Goal: Find specific page/section: Find specific page/section

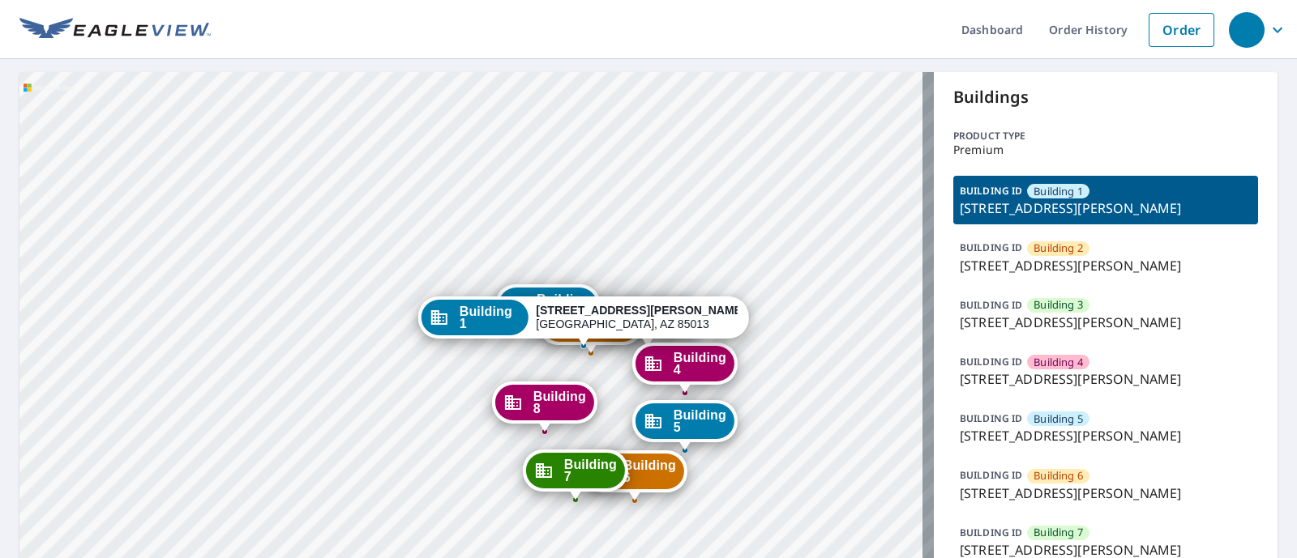
drag, startPoint x: 950, startPoint y: 265, endPoint x: 1263, endPoint y: 262, distance: 313.6
click at [1263, 262] on div "Dashboard Order History Order Building [GEOGRAPHIC_DATA][STREET_ADDRESS][PERSON…" at bounding box center [648, 279] width 1297 height 558
copy p "[STREET_ADDRESS][PERSON_NAME]"
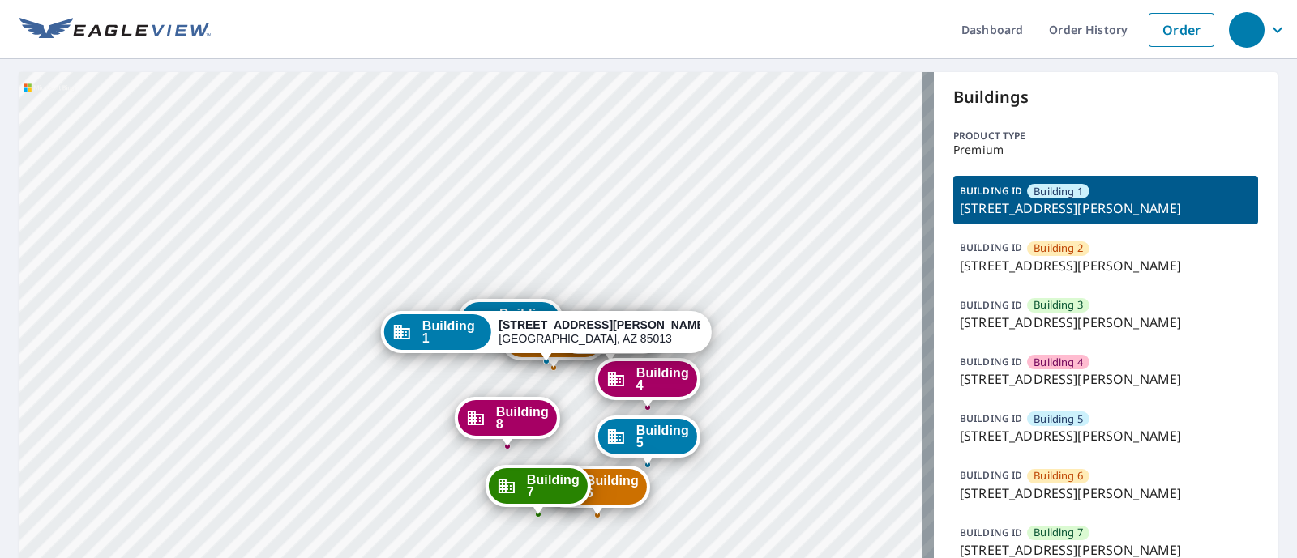
copy p "[STREET_ADDRESS][PERSON_NAME]"
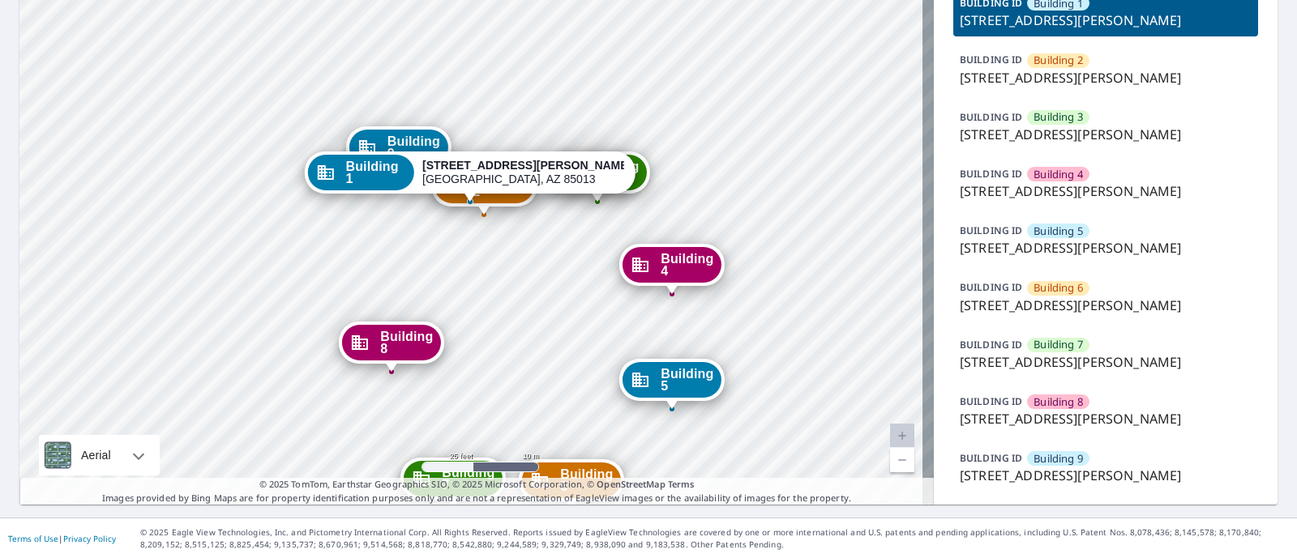
drag, startPoint x: 469, startPoint y: 107, endPoint x: 472, endPoint y: 245, distance: 137.8
click at [472, 245] on div "Building [GEOGRAPHIC_DATA][STREET_ADDRESS][PERSON_NAME][STREET_ADDRESS][PERSON_…" at bounding box center [476, 194] width 914 height 621
click at [618, 164] on span "Building 3" at bounding box center [612, 172] width 53 height 24
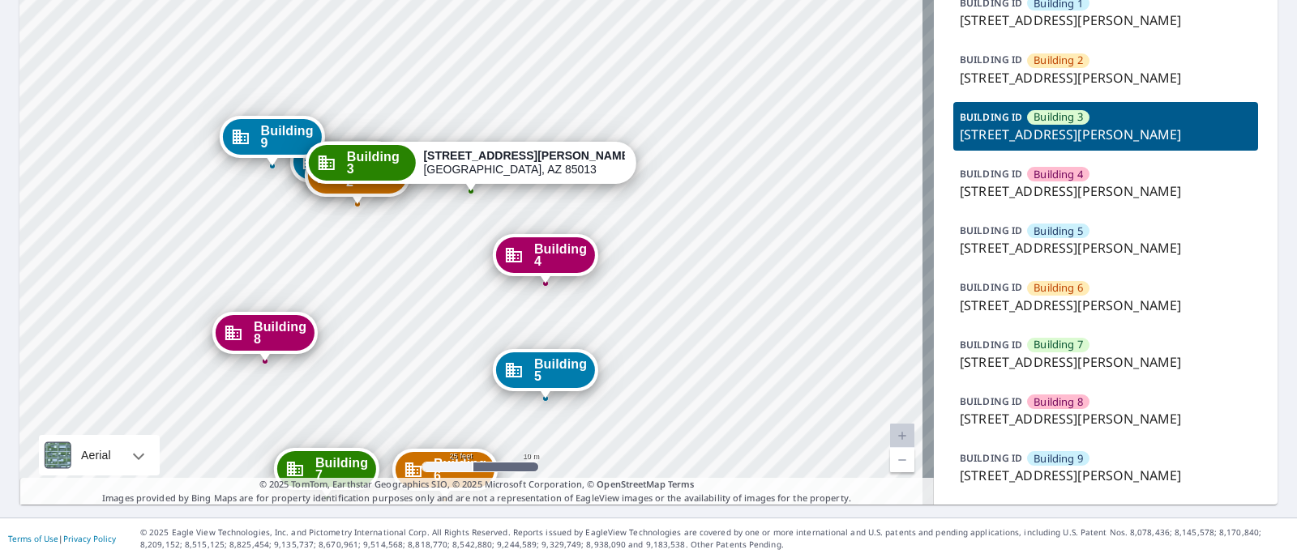
click at [337, 174] on div "Building 2" at bounding box center [357, 176] width 99 height 36
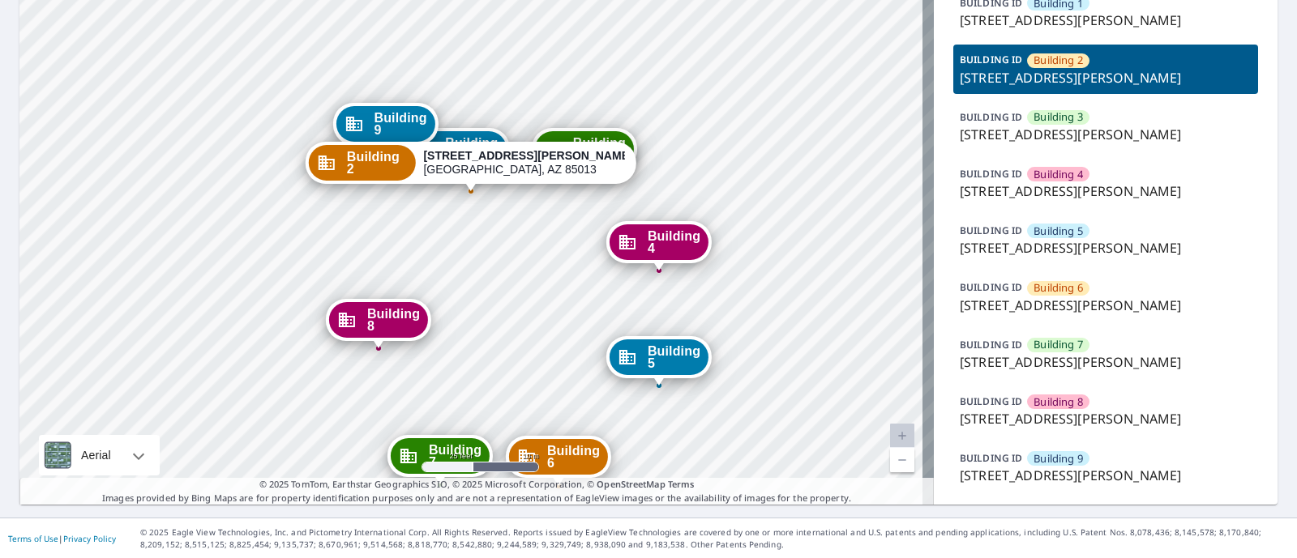
click at [383, 115] on span "Building 9" at bounding box center [400, 124] width 53 height 24
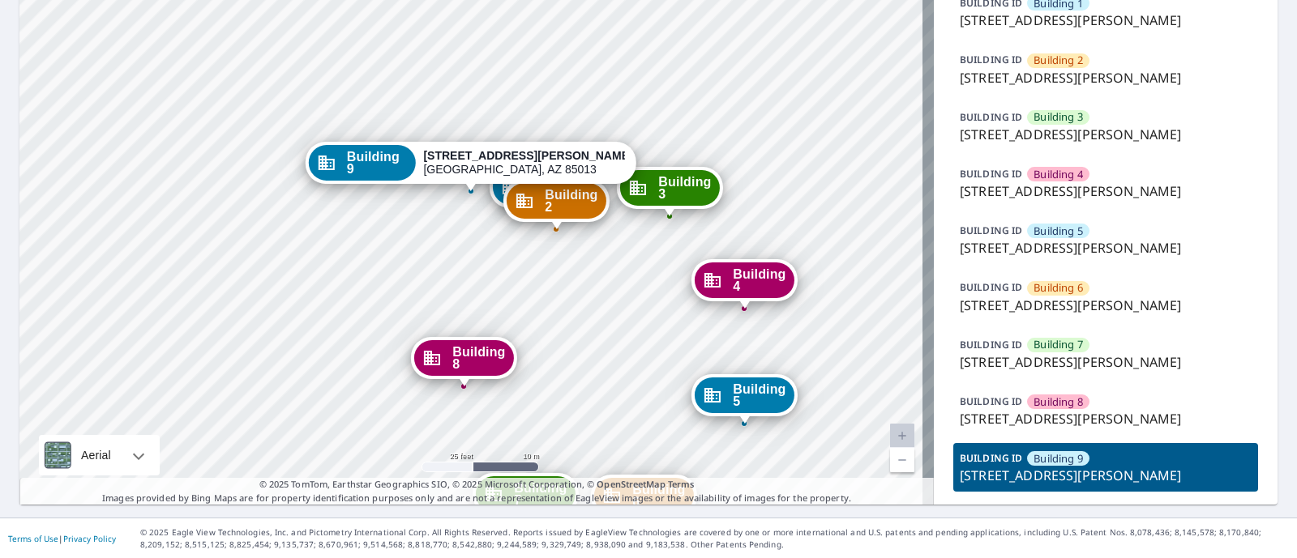
click at [494, 194] on div "Building 1" at bounding box center [542, 187] width 99 height 36
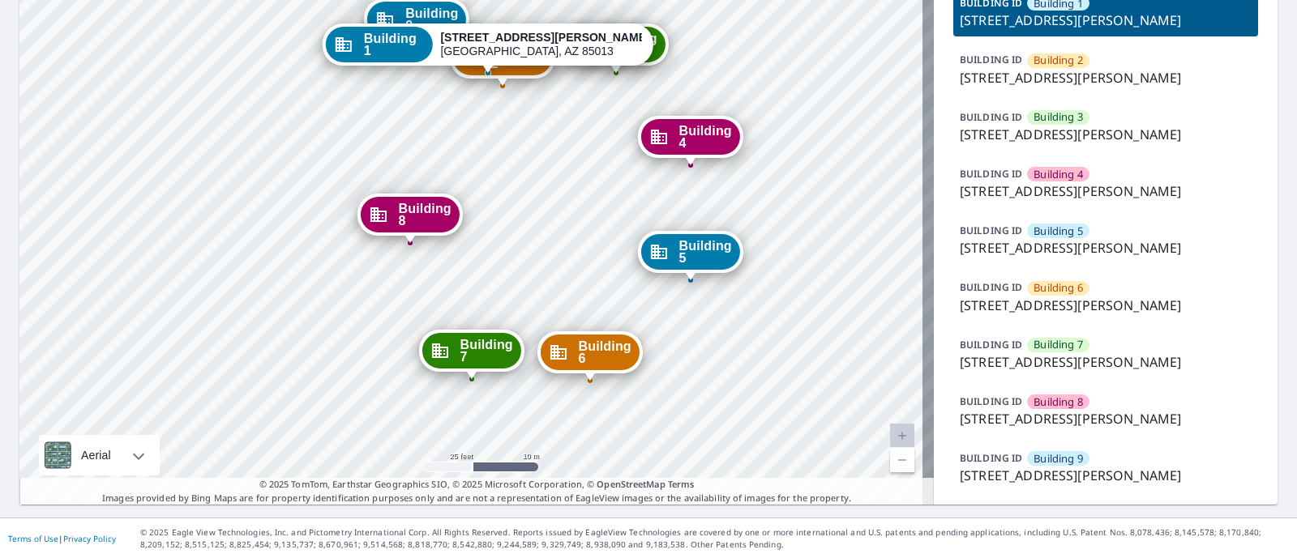
click at [564, 168] on div "Building [GEOGRAPHIC_DATA][STREET_ADDRESS][PERSON_NAME][STREET_ADDRESS][PERSON_…" at bounding box center [476, 194] width 914 height 621
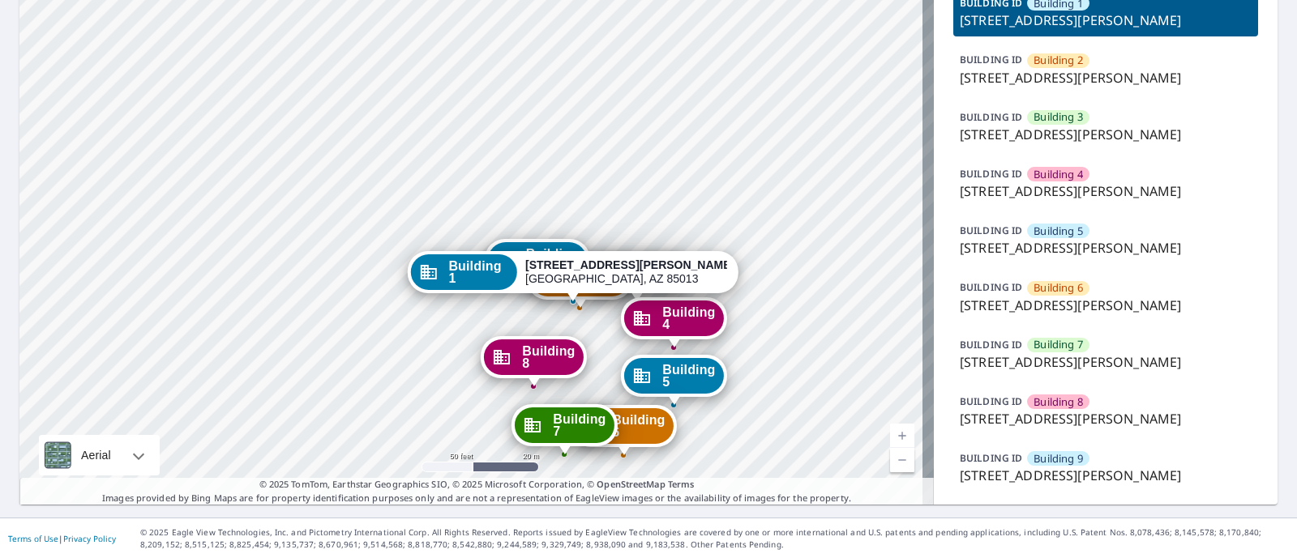
drag, startPoint x: 567, startPoint y: 161, endPoint x: 591, endPoint y: 347, distance: 187.1
click at [591, 347] on div "Building [GEOGRAPHIC_DATA][STREET_ADDRESS][PERSON_NAME][STREET_ADDRESS][PERSON_…" at bounding box center [476, 194] width 914 height 621
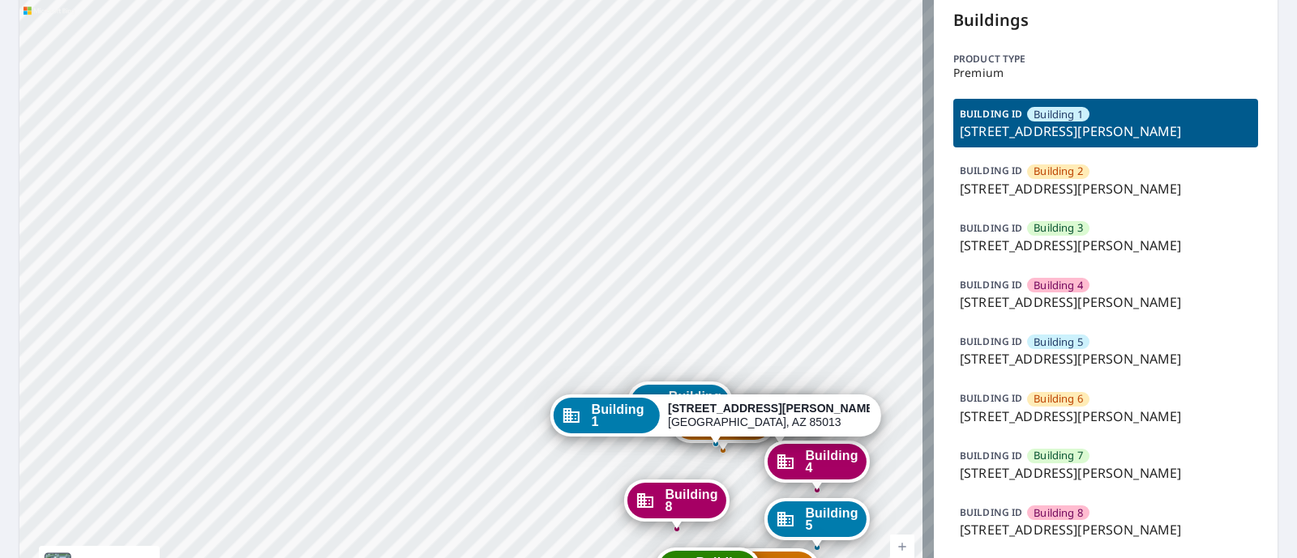
scroll to position [0, 0]
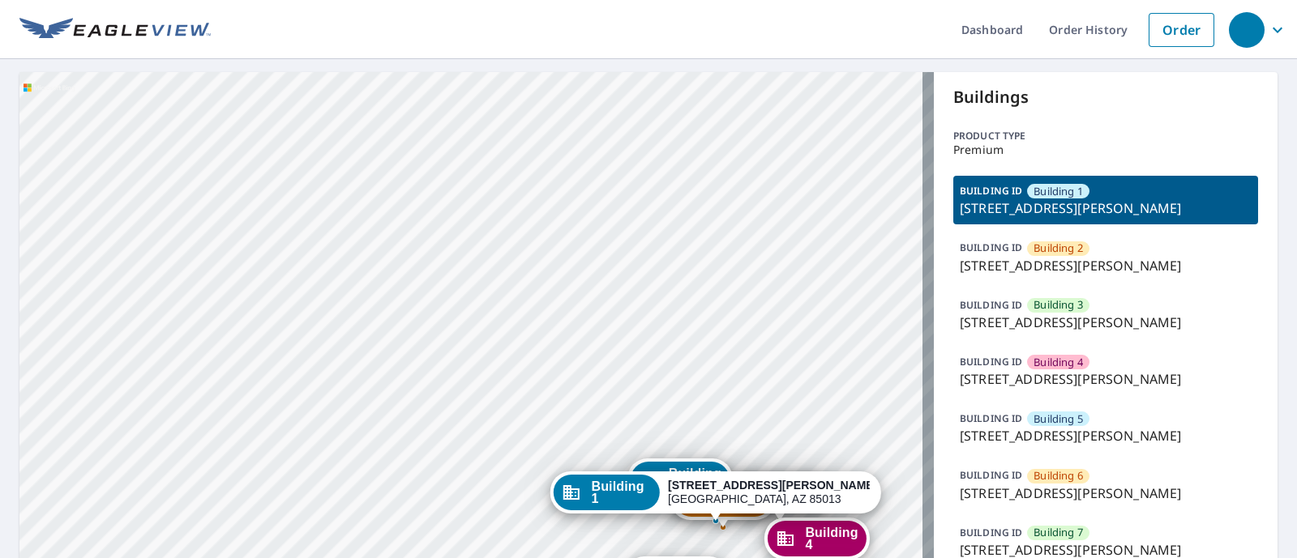
click at [1131, 192] on div "BUILDING [GEOGRAPHIC_DATA][STREET_ADDRESS][PERSON_NAME]" at bounding box center [1105, 200] width 305 height 49
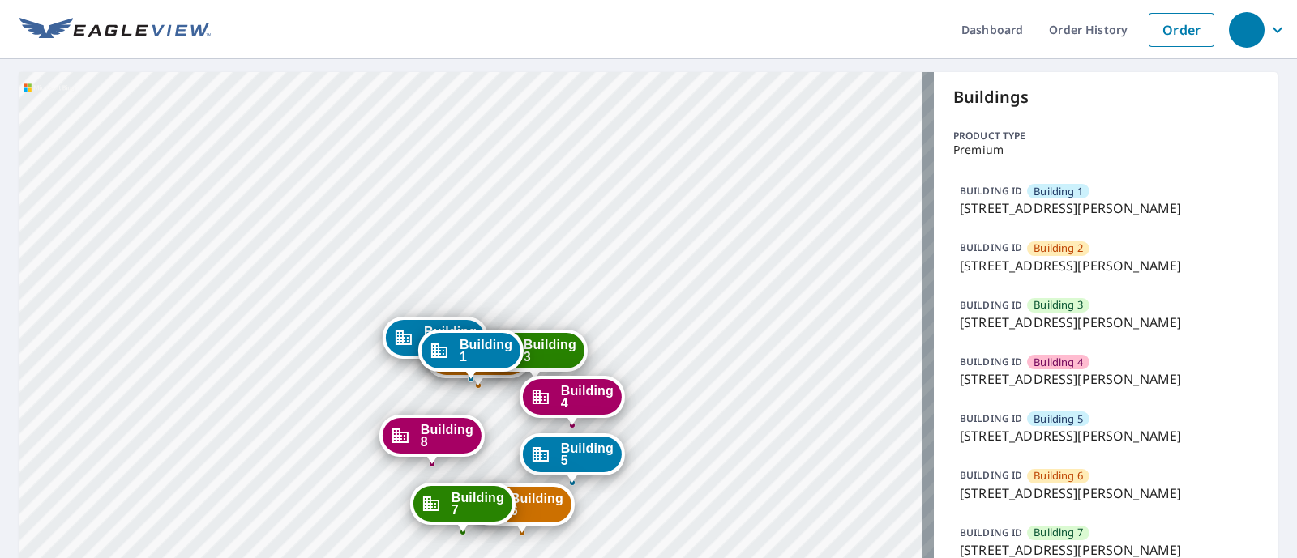
click at [1099, 249] on div "BUILDING [GEOGRAPHIC_DATA][STREET_ADDRESS][PERSON_NAME]" at bounding box center [1105, 257] width 305 height 49
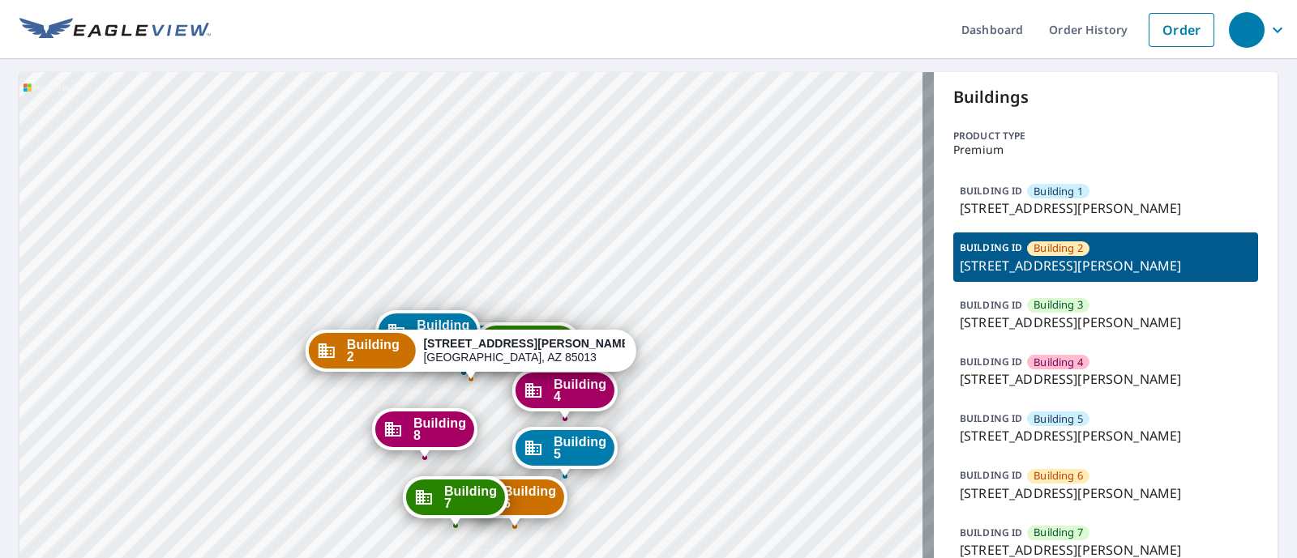
click at [1083, 310] on div "BUILDING [GEOGRAPHIC_DATA] [GEOGRAPHIC_DATA][STREET_ADDRESS][PERSON_NAME]" at bounding box center [1105, 314] width 305 height 49
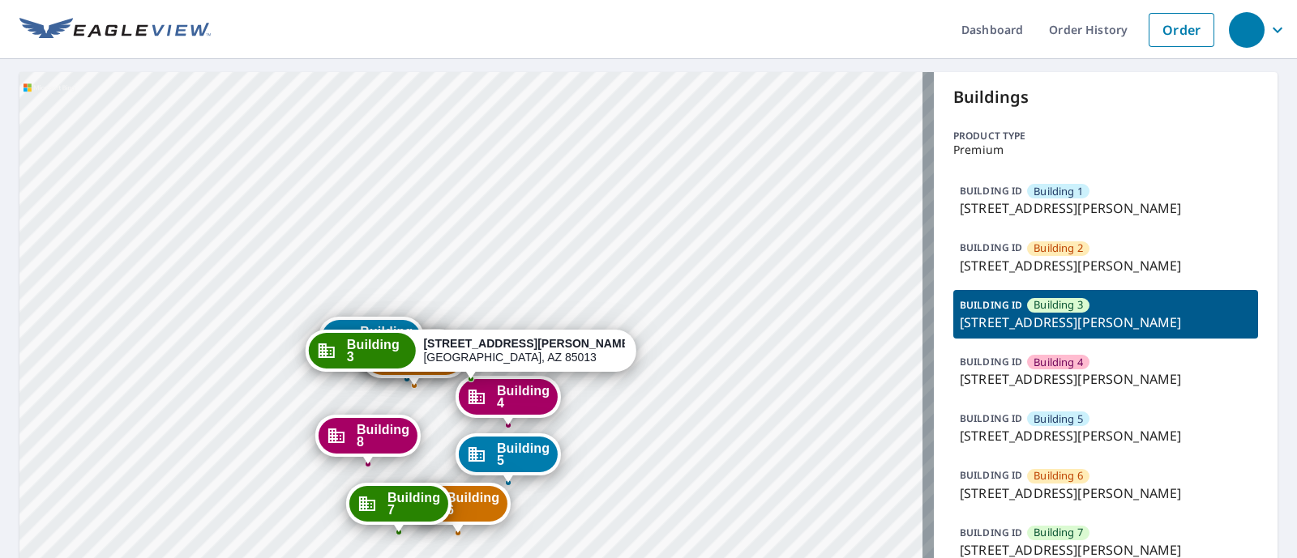
click at [999, 374] on p "[STREET_ADDRESS][PERSON_NAME]" at bounding box center [1106, 379] width 292 height 19
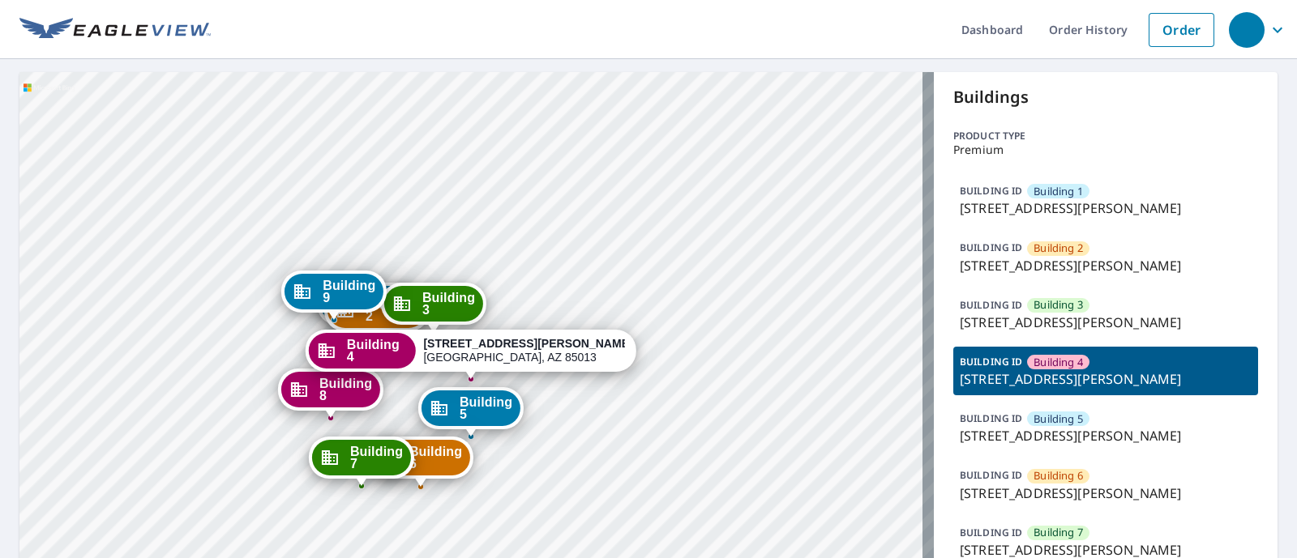
click at [1000, 420] on p "BUILDING ID" at bounding box center [991, 419] width 62 height 14
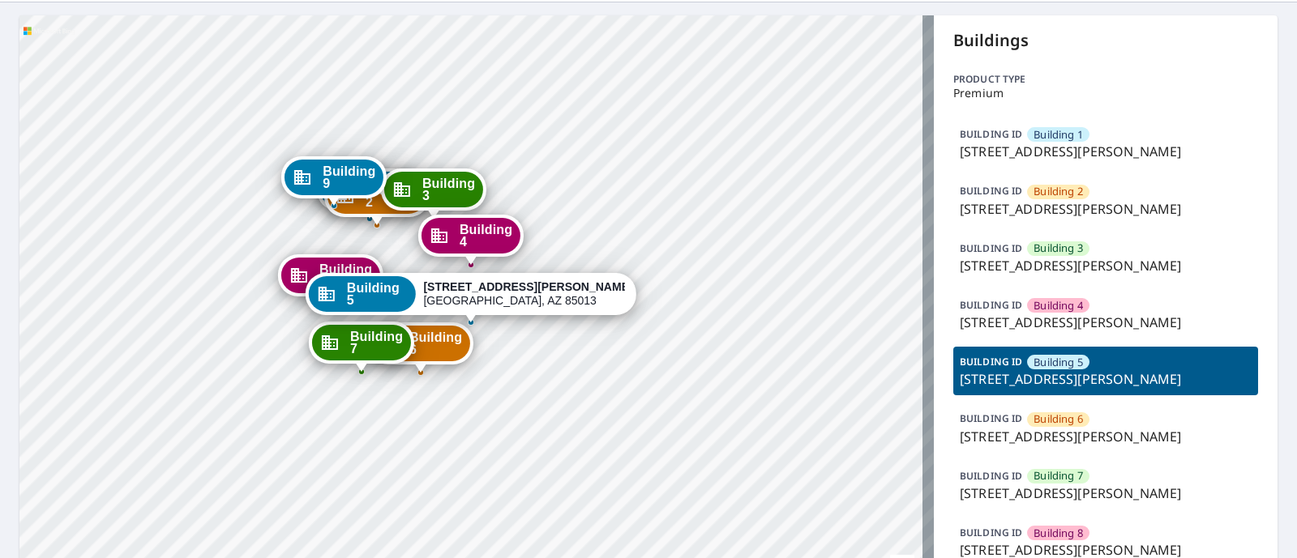
scroll to position [100, 0]
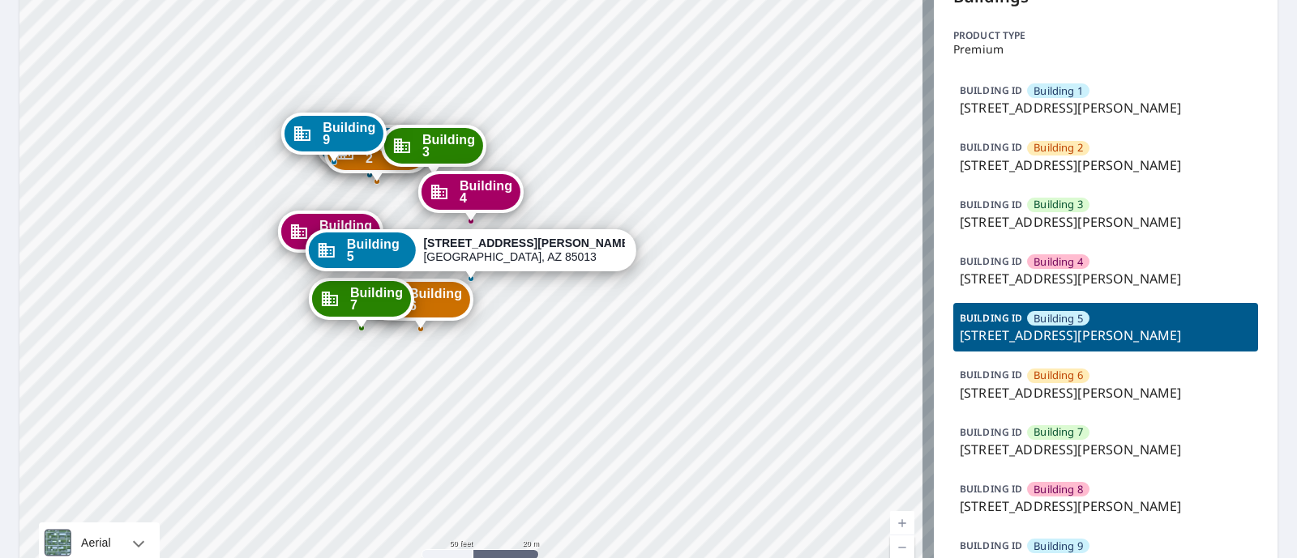
click at [994, 378] on p "BUILDING ID" at bounding box center [991, 375] width 62 height 14
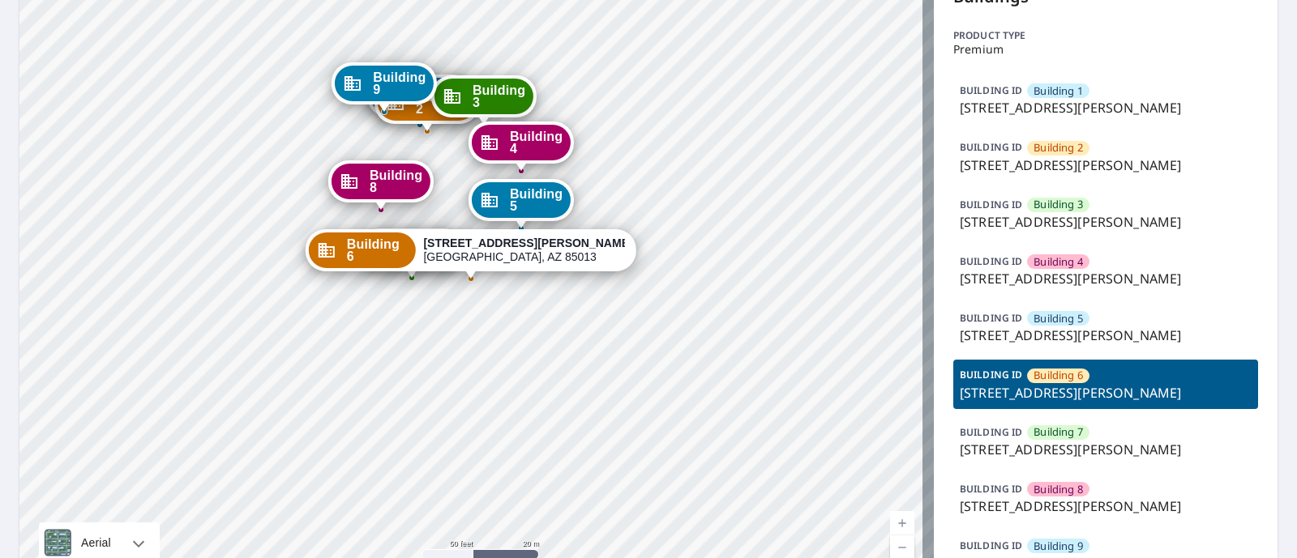
click at [1009, 442] on p "[STREET_ADDRESS][PERSON_NAME]" at bounding box center [1106, 449] width 292 height 19
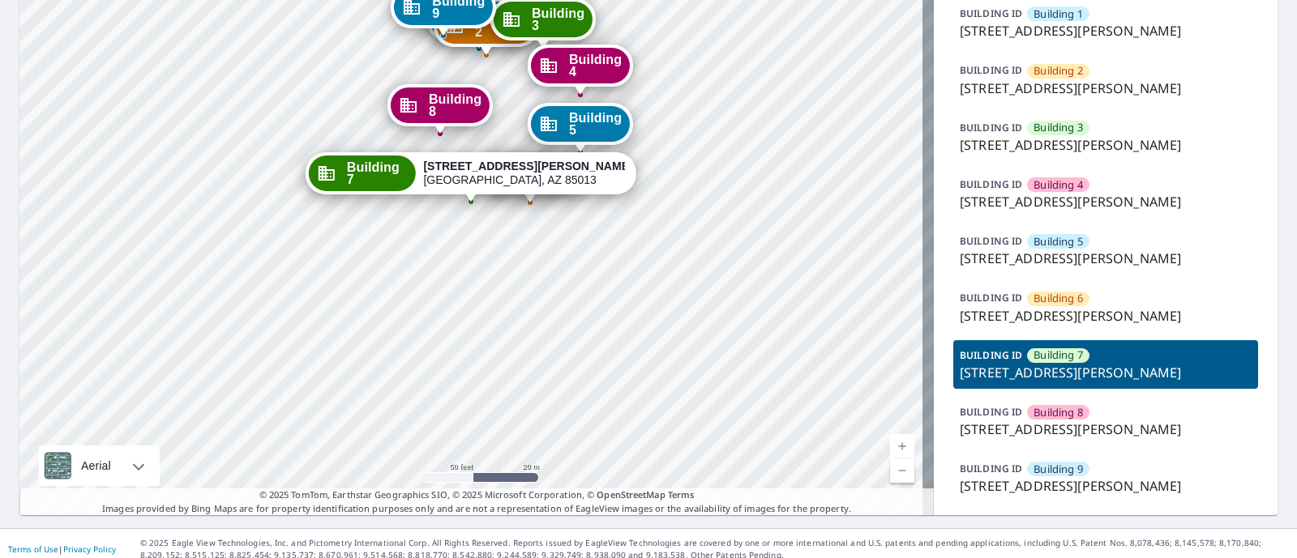
scroll to position [188, 0]
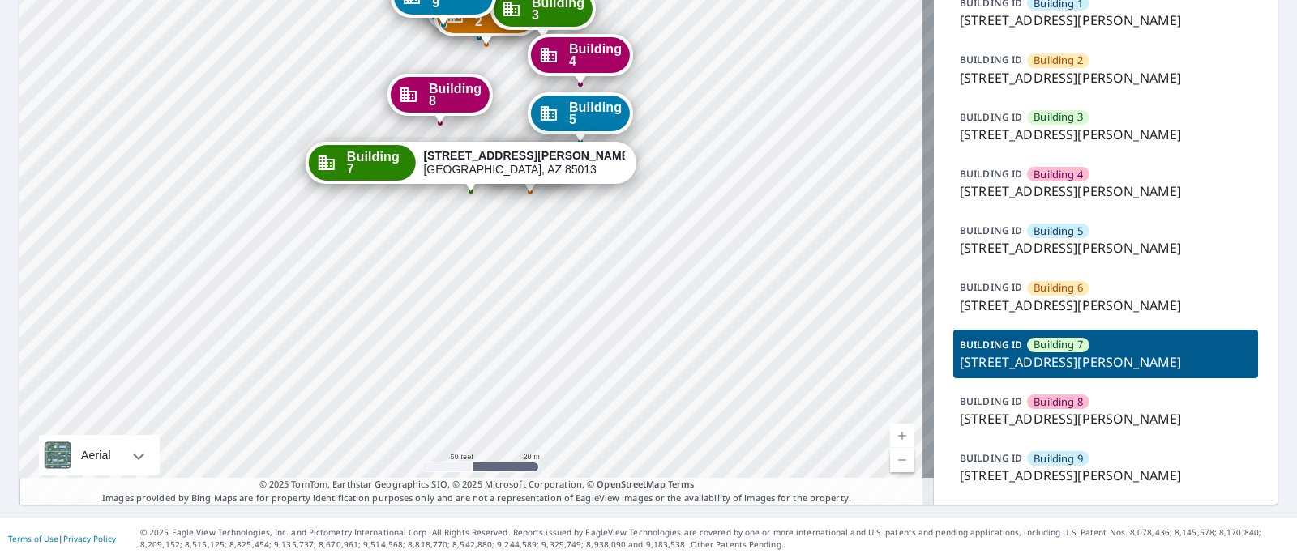
click at [982, 409] on p "[STREET_ADDRESS][PERSON_NAME]" at bounding box center [1106, 418] width 292 height 19
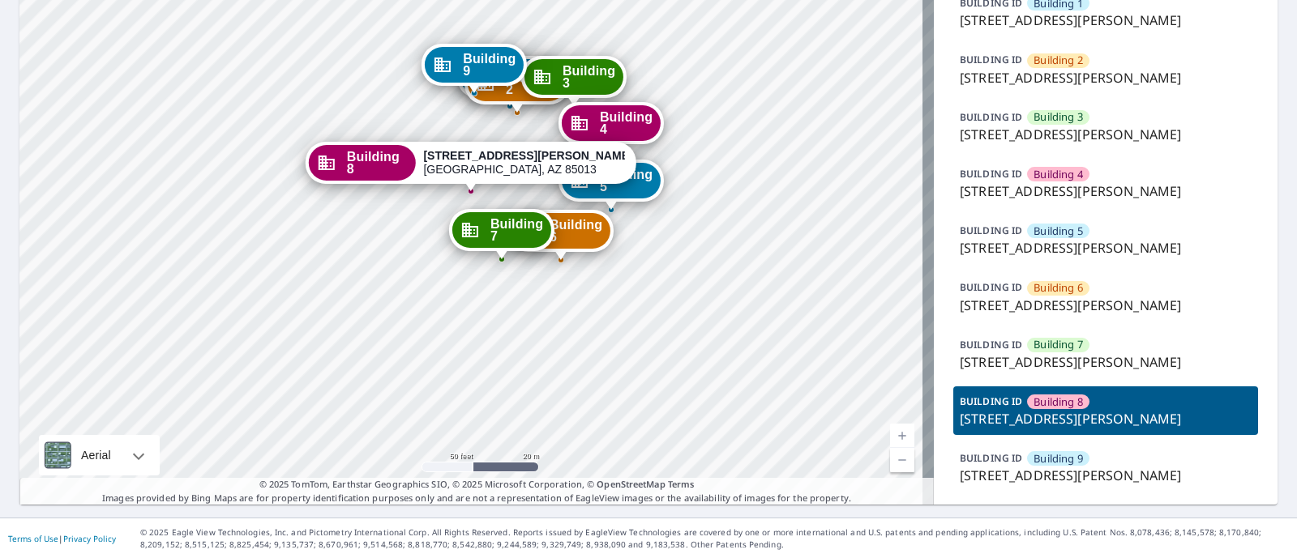
click at [978, 450] on div "BUILDING [GEOGRAPHIC_DATA] [GEOGRAPHIC_DATA][STREET_ADDRESS][PERSON_NAME]" at bounding box center [1105, 467] width 305 height 49
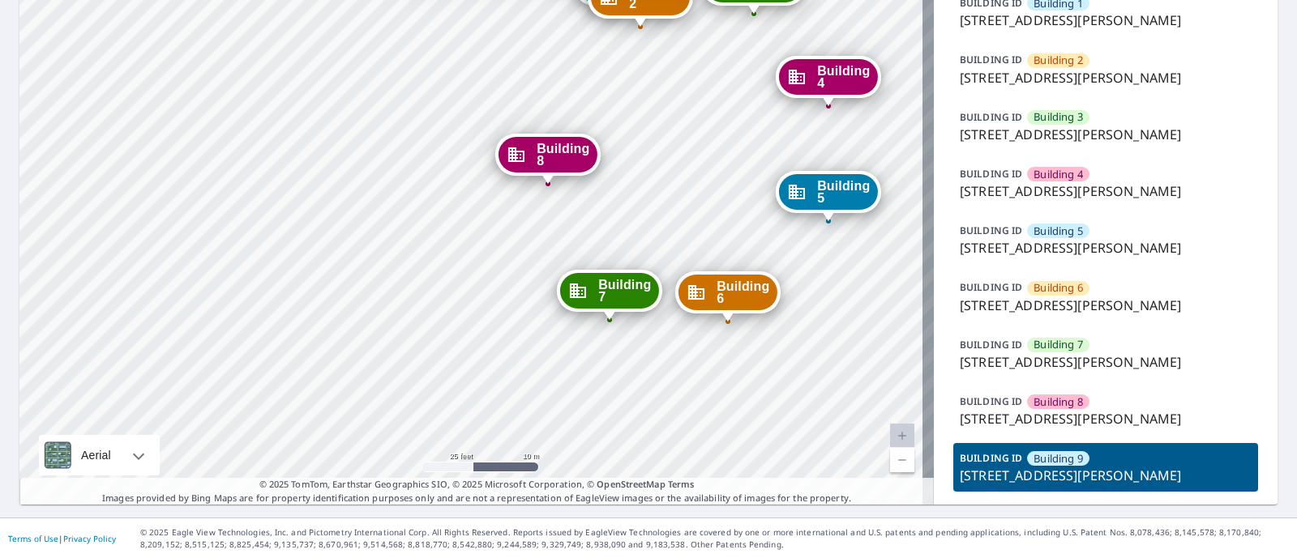
drag, startPoint x: 512, startPoint y: 223, endPoint x: 600, endPoint y: 34, distance: 208.1
click at [600, 34] on div "Building [GEOGRAPHIC_DATA][STREET_ADDRESS][PERSON_NAME][PERSON_NAME][STREET_ADD…" at bounding box center [476, 194] width 914 height 621
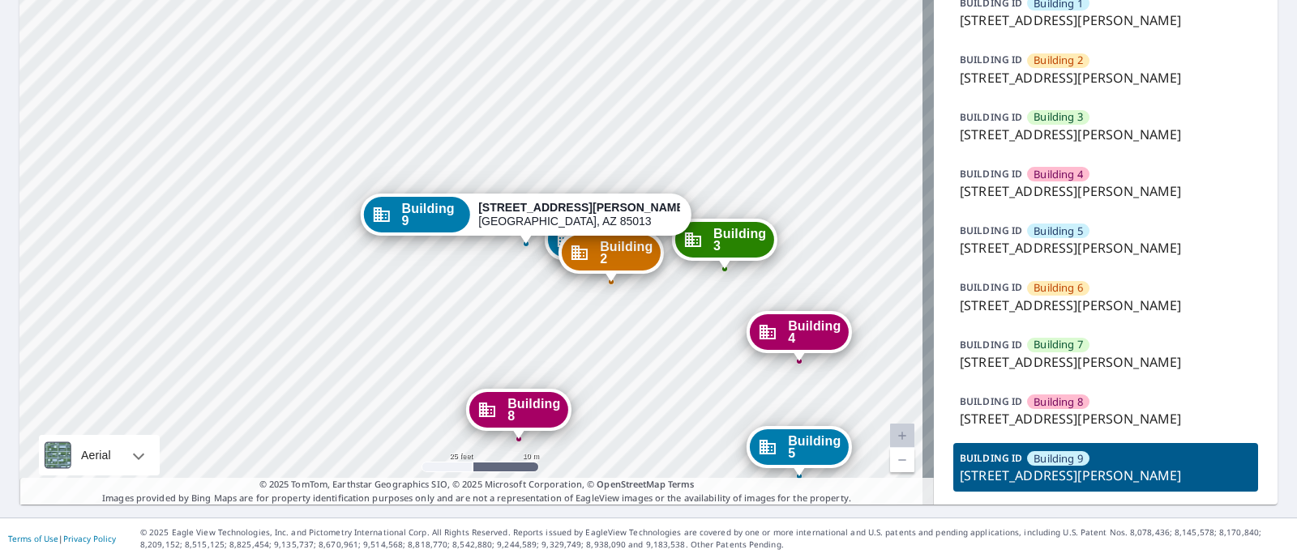
drag, startPoint x: 592, startPoint y: 157, endPoint x: 563, endPoint y: 412, distance: 256.9
click at [563, 412] on div "Building 8" at bounding box center [518, 410] width 99 height 36
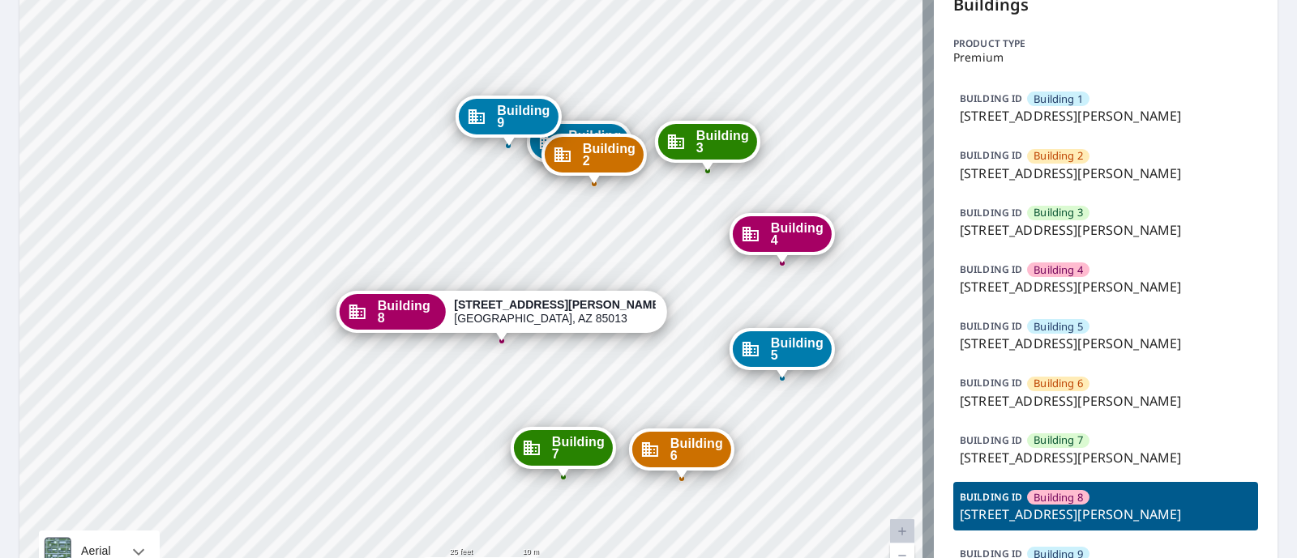
scroll to position [0, 0]
